Goal: Task Accomplishment & Management: Complete application form

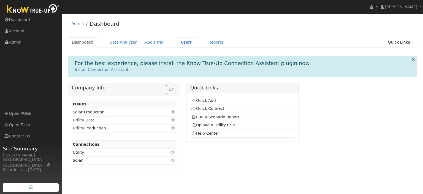
click at [177, 43] on link "Users" at bounding box center [186, 42] width 19 height 10
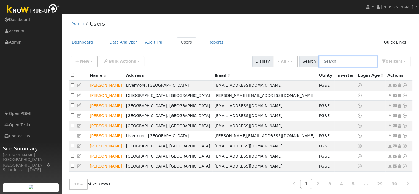
click at [330, 61] on input "text" at bounding box center [348, 61] width 58 height 11
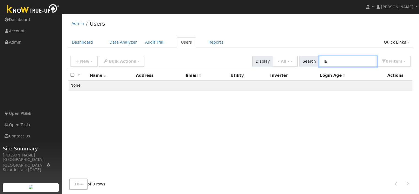
type input "l"
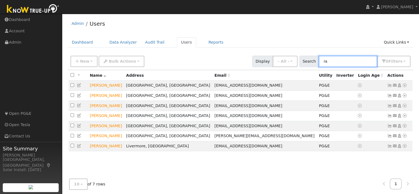
type input "r"
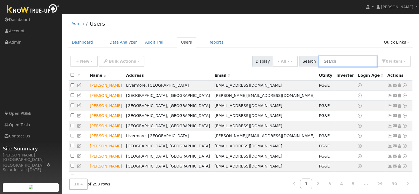
paste input "LAKSHMINARASIMHAN RAMASWAMY"
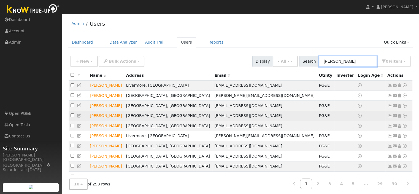
scroll to position [0, 21]
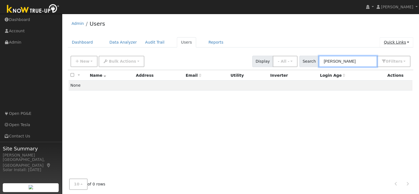
type input "LAKSHMINARASIMHAN RAMASWAMY"
click at [401, 44] on link "Quick Links" at bounding box center [397, 42] width 34 height 10
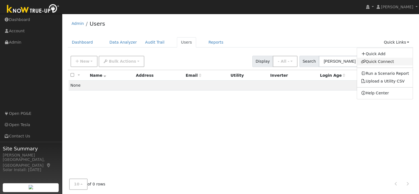
click at [388, 60] on link "Quick Connect" at bounding box center [385, 62] width 56 height 8
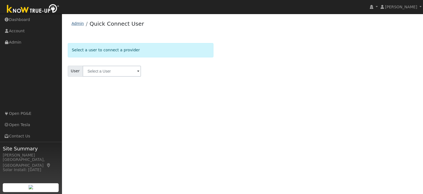
click at [76, 23] on link "Admin" at bounding box center [78, 23] width 12 height 4
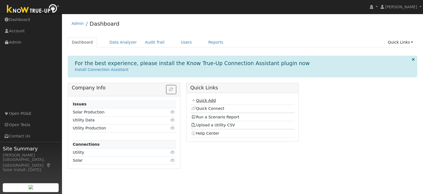
click at [208, 99] on link "Quick Add" at bounding box center [203, 100] width 25 height 4
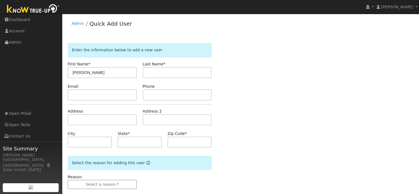
scroll to position [0, 10]
drag, startPoint x: 131, startPoint y: 71, endPoint x: 107, endPoint y: 71, distance: 24.2
click at [107, 71] on input "LAKSHMINARASIMHAN RAMASWAMY" at bounding box center [102, 72] width 69 height 11
type input "LAKSHMINARASIMHAN RAMASWAMY"
click at [151, 74] on input "text" at bounding box center [177, 72] width 69 height 11
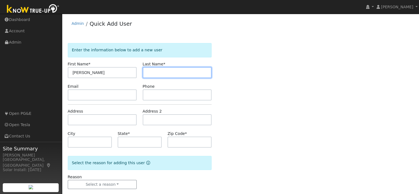
scroll to position [0, 0]
paste input "RAMASWAMY"
type input "RAMASWAMY"
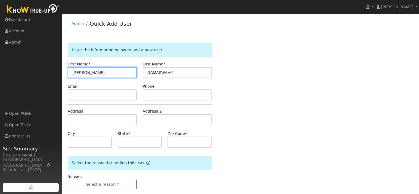
click at [116, 71] on input "[PERSON_NAME]" at bounding box center [102, 72] width 69 height 11
type input "LAKSHMINARASIMHAN"
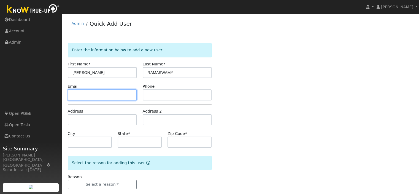
click at [110, 93] on input "text" at bounding box center [102, 94] width 69 height 11
paste input "[EMAIL_ADDRESS][DOMAIN_NAME]"
type input "[EMAIL_ADDRESS][DOMAIN_NAME]"
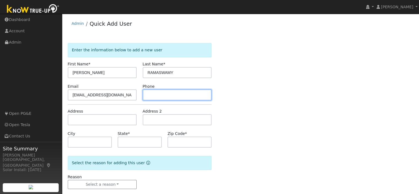
paste input "(510) 493-8963"
type input "(510) 493-8963"
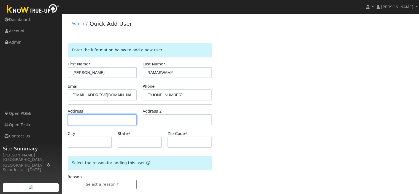
paste input "8730 Longford Way"
type input "8730 Longford Way"
type input "Dublin"
type input "CA"
type input "94568"
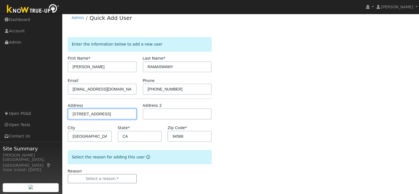
scroll to position [9, 0]
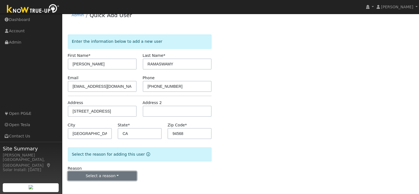
click at [116, 175] on button "Select a reason" at bounding box center [102, 175] width 69 height 9
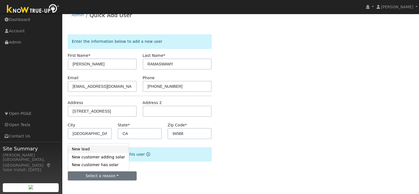
click at [89, 148] on link "New lead" at bounding box center [98, 149] width 61 height 8
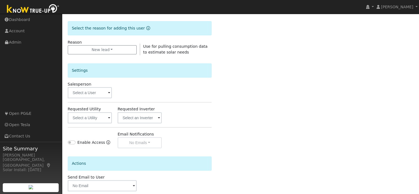
scroll to position [146, 0]
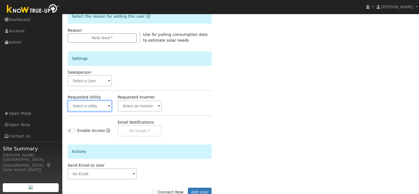
click at [101, 107] on input "text" at bounding box center [90, 105] width 44 height 11
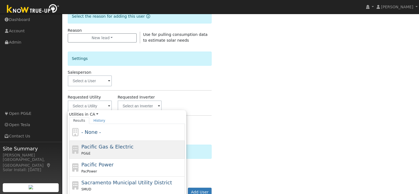
click at [100, 145] on span "Pacific Gas & Electric" at bounding box center [107, 146] width 52 height 6
type input "Pacific Gas & Electric"
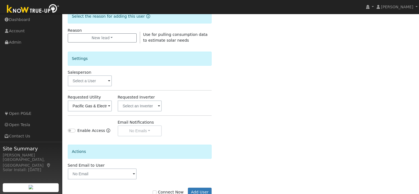
scroll to position [162, 0]
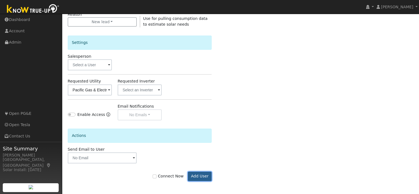
click at [199, 174] on button "Add User" at bounding box center [200, 175] width 24 height 9
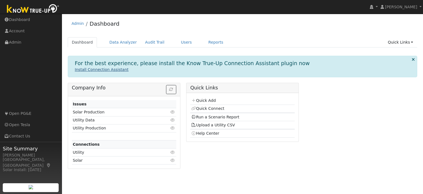
click at [99, 71] on link "Install Connection Assistant" at bounding box center [102, 69] width 54 height 4
click at [220, 117] on link "Run a Scenario Report" at bounding box center [215, 117] width 48 height 4
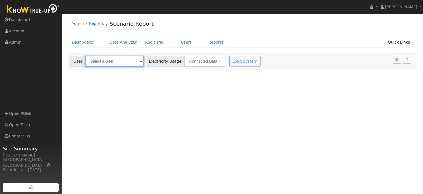
click at [137, 60] on input "text" at bounding box center [114, 61] width 58 height 11
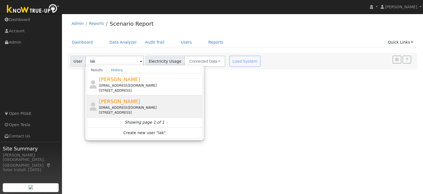
click at [136, 103] on span "[PERSON_NAME]" at bounding box center [119, 101] width 41 height 6
type input "[PERSON_NAME]"
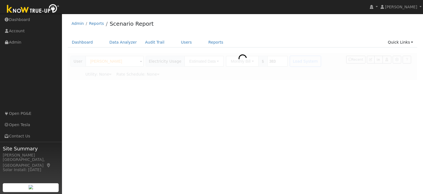
type input "Pacific Gas & Electric"
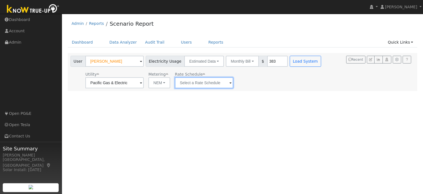
click at [144, 84] on input "text" at bounding box center [114, 82] width 58 height 11
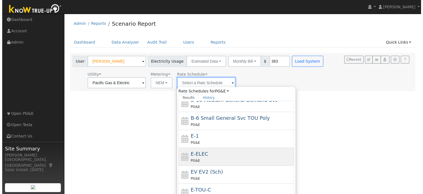
scroll to position [59, 0]
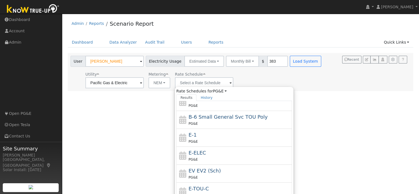
click at [206, 185] on div "E-TOU-C PG&E" at bounding box center [240, 191] width 102 height 13
type input "E-TOU-C"
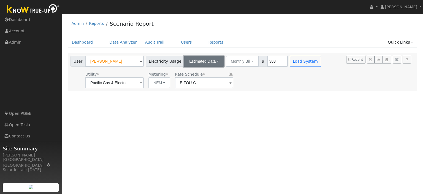
click at [207, 59] on button "Estimated Data" at bounding box center [204, 61] width 40 height 11
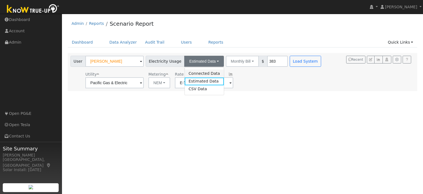
click at [199, 71] on link "Connected Data" at bounding box center [204, 73] width 39 height 8
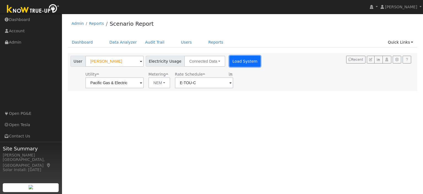
click at [238, 61] on button "Load System" at bounding box center [244, 61] width 31 height 11
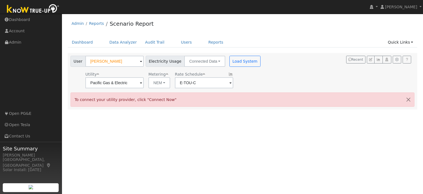
click at [199, 98] on div "To connect your utility provider, click "Connect Now"" at bounding box center [243, 99] width 344 height 14
click at [133, 98] on span "To connect your utility provider, click "Connect Now"" at bounding box center [126, 99] width 102 height 4
click at [108, 101] on span "To connect your utility provider, click "Connect Now"" at bounding box center [126, 99] width 102 height 4
click at [411, 41] on link "Quick Links" at bounding box center [401, 42] width 34 height 10
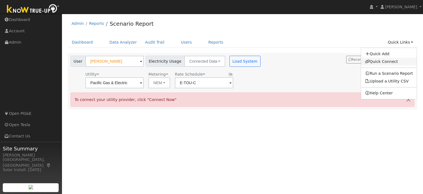
click at [395, 59] on link "Quick Connect" at bounding box center [389, 62] width 56 height 8
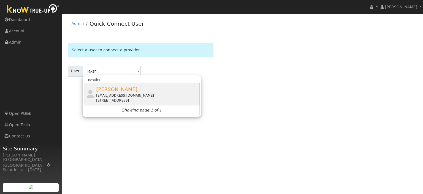
click at [114, 91] on span "[PERSON_NAME]" at bounding box center [116, 89] width 41 height 6
type input "[PERSON_NAME]"
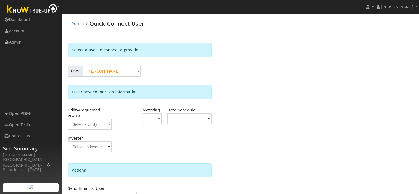
scroll to position [25, 0]
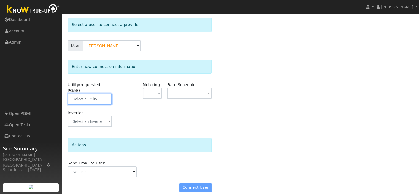
click at [102, 93] on input "text" at bounding box center [90, 98] width 44 height 11
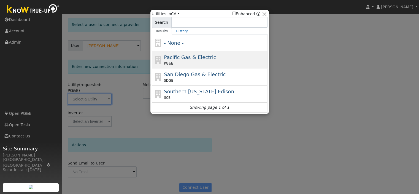
click at [172, 58] on span "Pacific Gas & Electric" at bounding box center [190, 57] width 52 height 6
type input "PG&E"
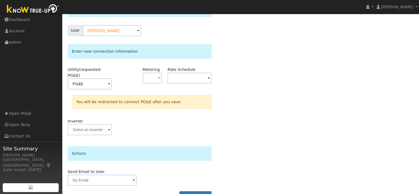
scroll to position [49, 0]
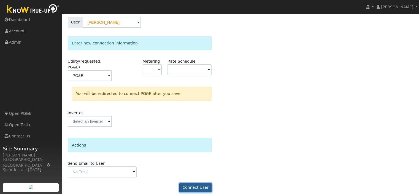
click at [192, 183] on button "Connect User" at bounding box center [195, 187] width 32 height 9
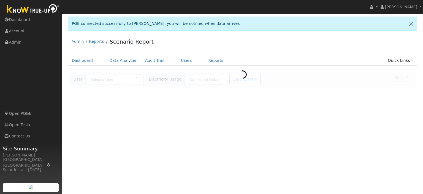
type input "[PERSON_NAME]"
type input "Pacific Gas & Electric"
